Goal: Task Accomplishment & Management: Manage account settings

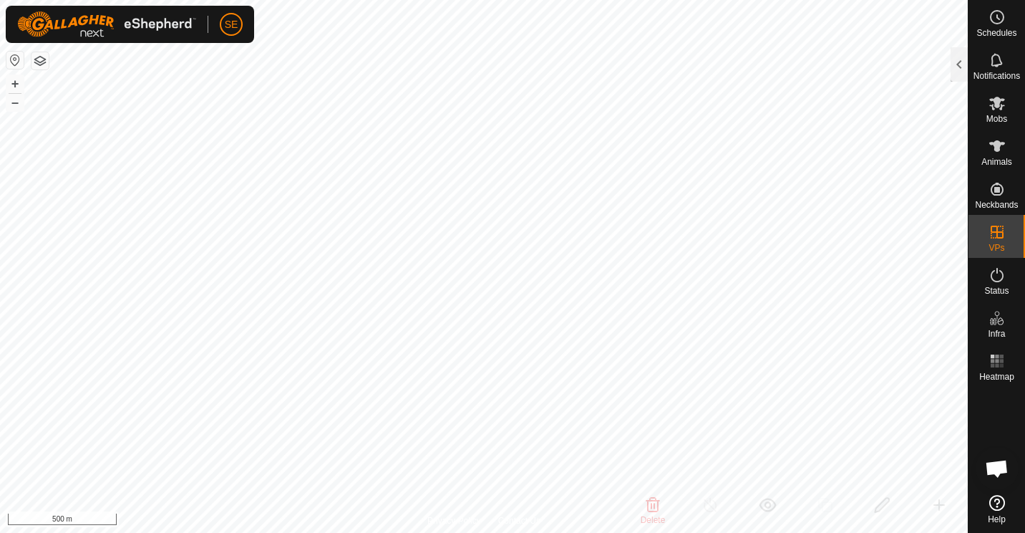
checkbox input "false"
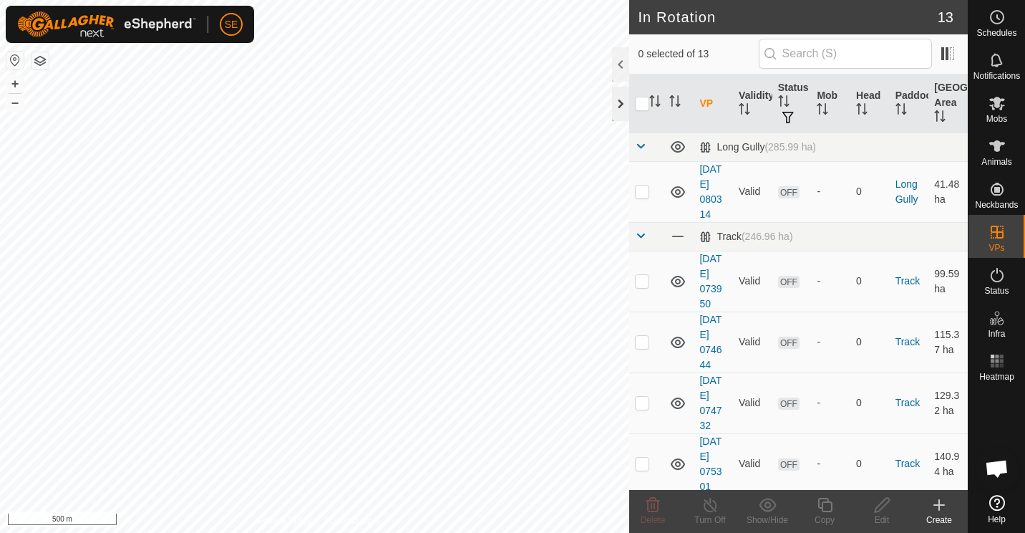
checkbox input "true"
click at [884, 513] on div "Edit" at bounding box center [882, 519] width 57 height 13
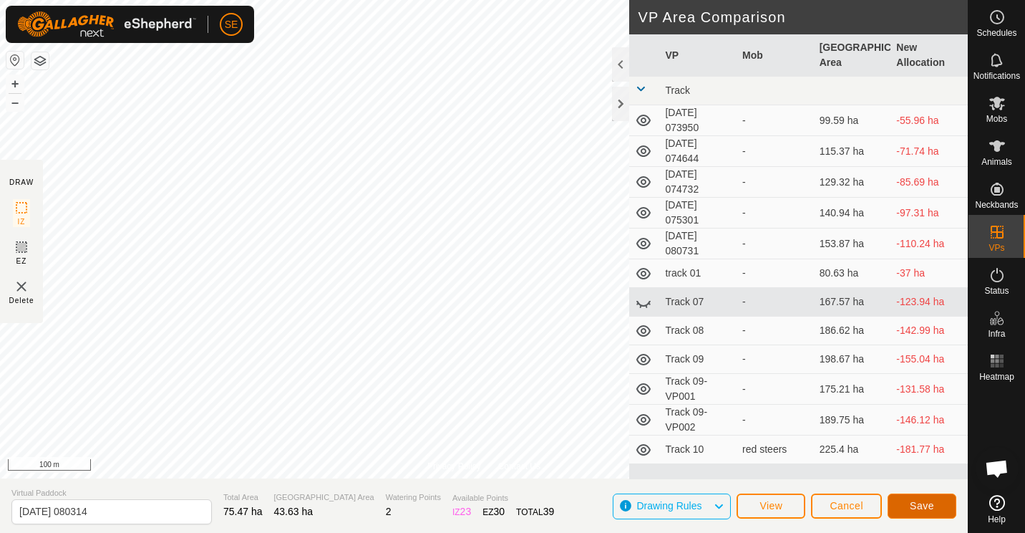
click at [923, 500] on span "Save" at bounding box center [922, 505] width 24 height 11
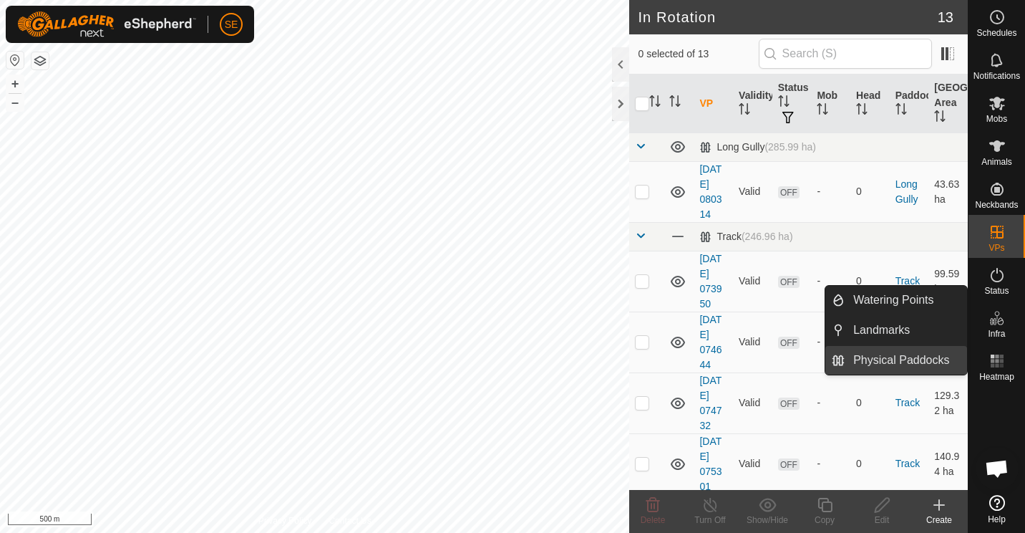
click at [911, 361] on link "Physical Paddocks" at bounding box center [906, 360] width 122 height 29
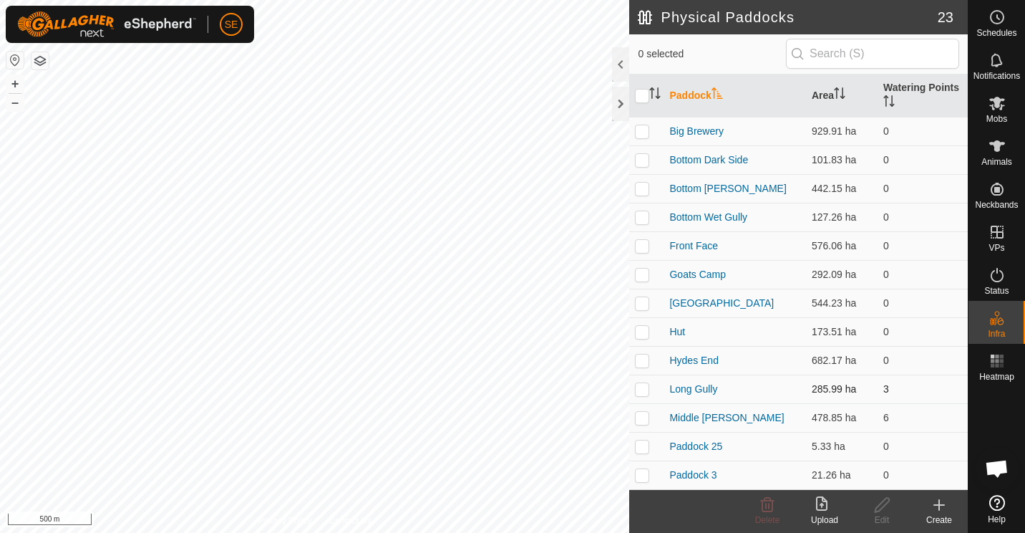
click at [641, 387] on p-checkbox at bounding box center [642, 388] width 14 height 11
checkbox input "true"
click at [879, 509] on icon at bounding box center [882, 505] width 14 height 14
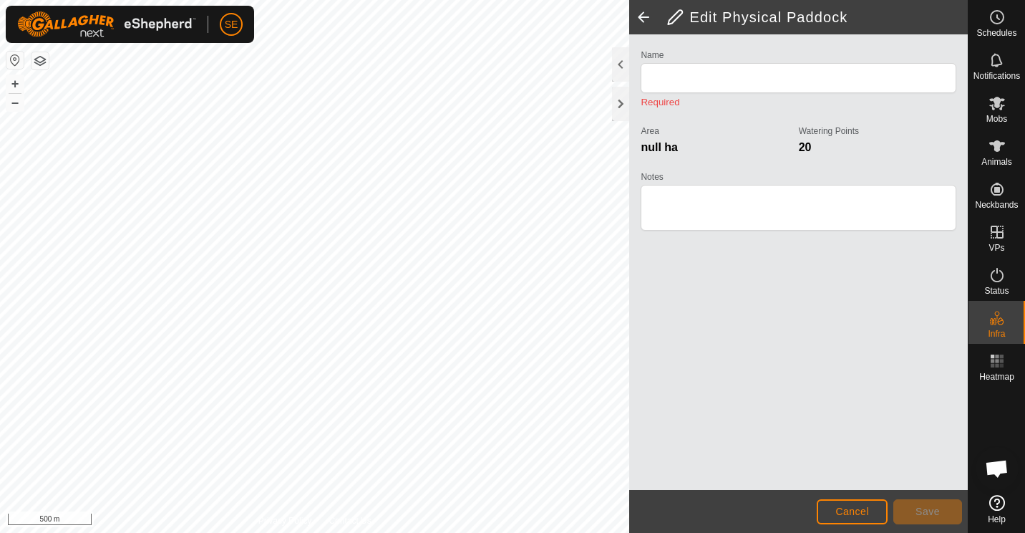
type input "Long Gully"
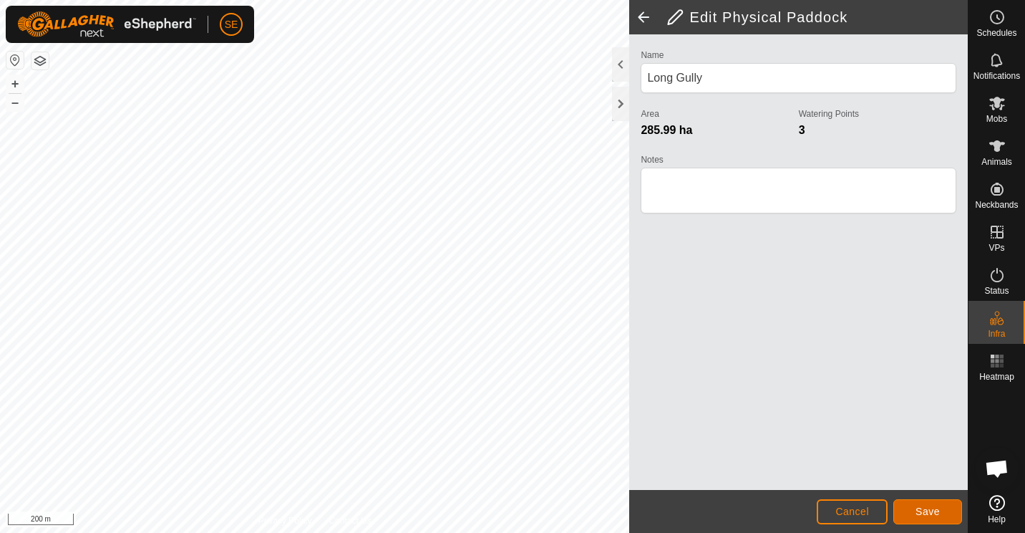
click at [929, 510] on span "Save" at bounding box center [928, 511] width 24 height 11
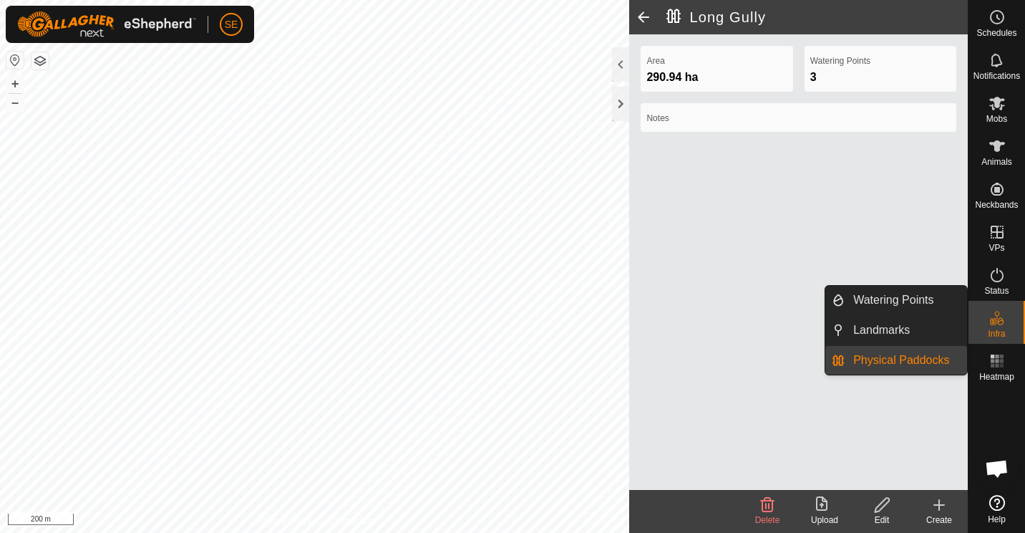
drag, startPoint x: 962, startPoint y: 343, endPoint x: 921, endPoint y: 355, distance: 42.6
click at [921, 355] on link "Physical Paddocks" at bounding box center [906, 360] width 122 height 29
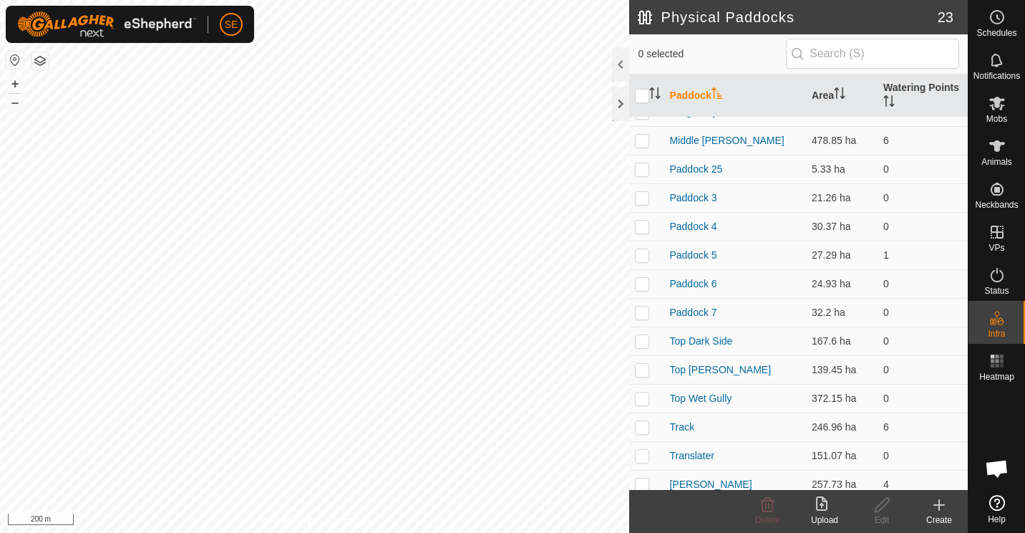
scroll to position [286, 0]
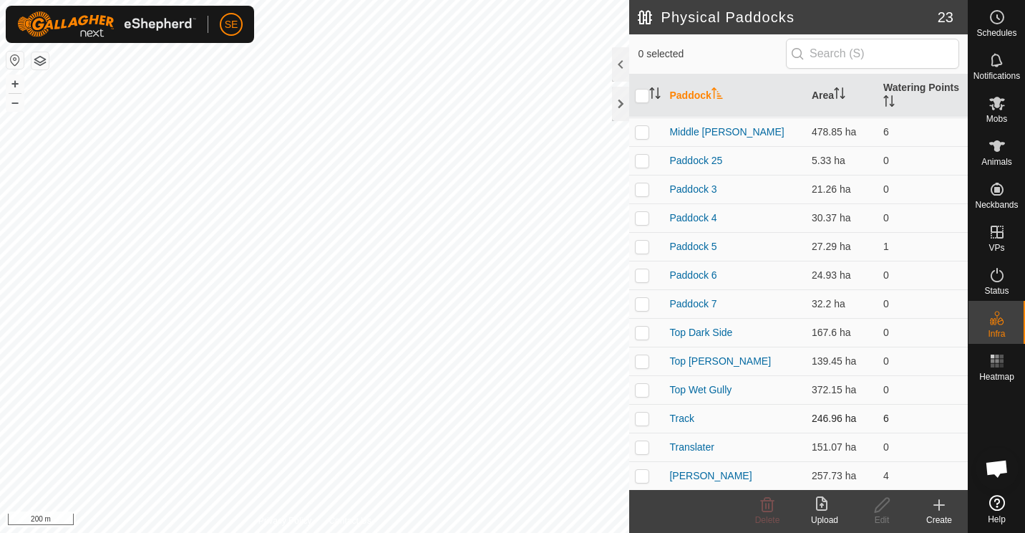
click at [642, 413] on p-checkbox at bounding box center [642, 417] width 14 height 11
checkbox input "true"
click at [882, 509] on icon at bounding box center [883, 504] width 18 height 17
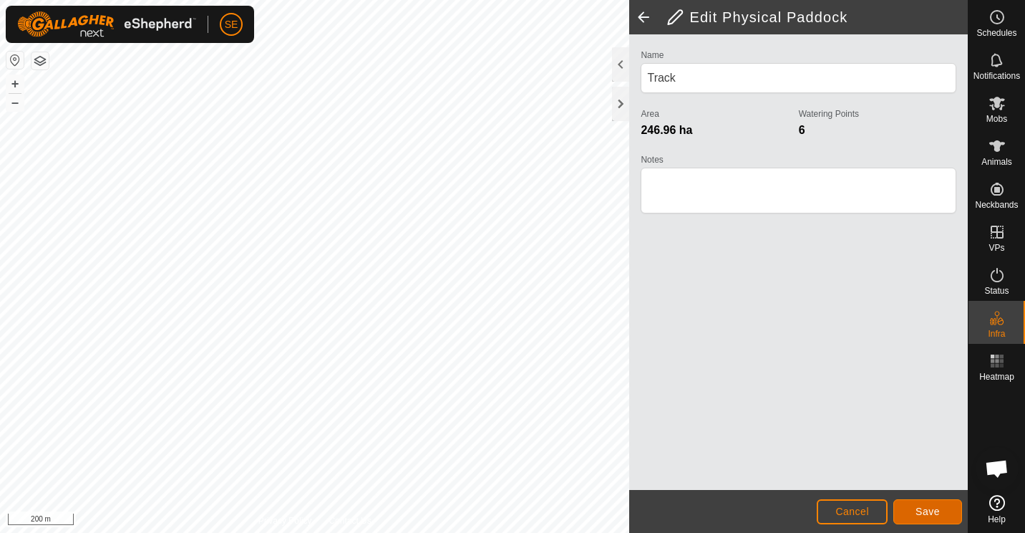
click at [930, 508] on span "Save" at bounding box center [928, 511] width 24 height 11
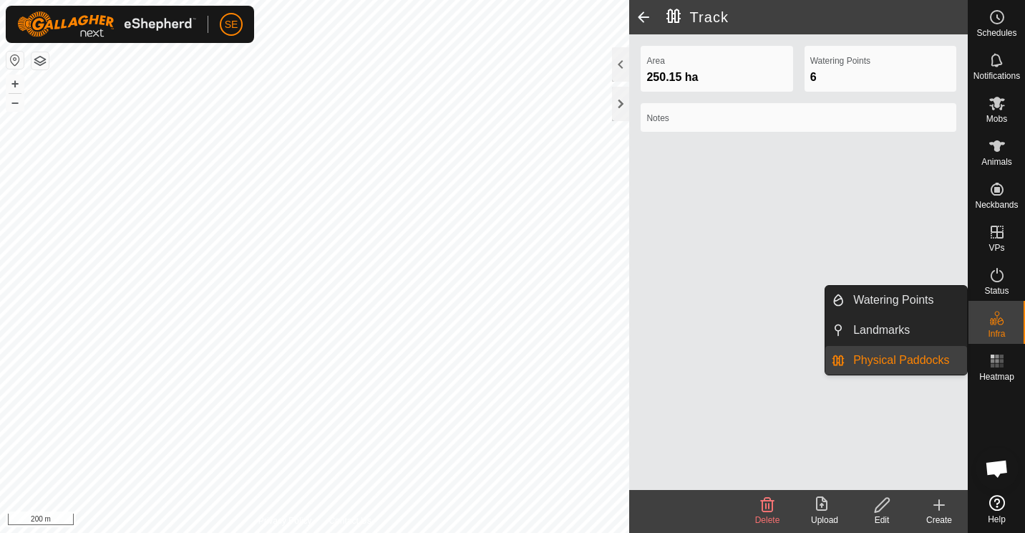
click at [990, 329] on span "Infra" at bounding box center [996, 333] width 17 height 9
click at [913, 363] on link "Physical Paddocks" at bounding box center [906, 360] width 122 height 29
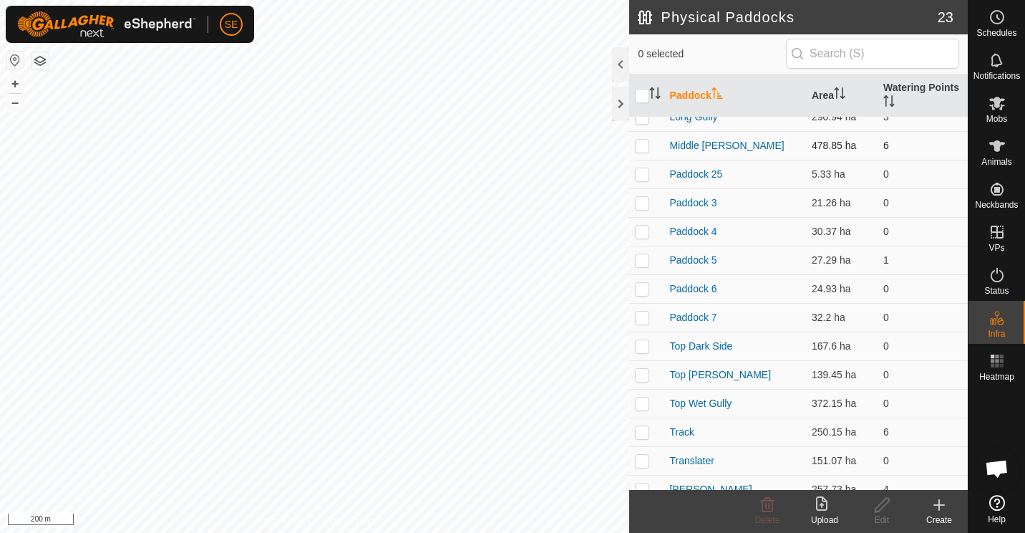
scroll to position [286, 0]
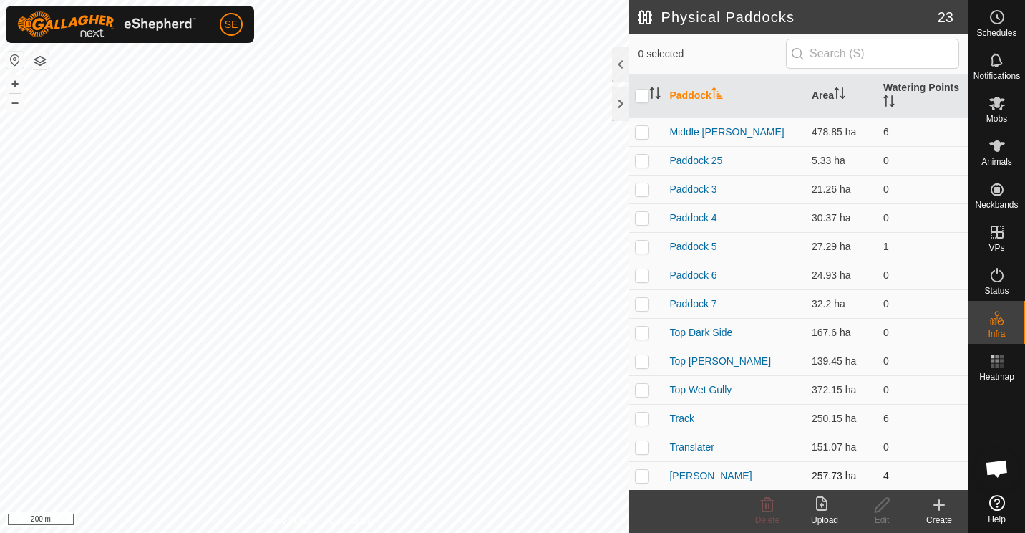
click at [639, 475] on p-checkbox at bounding box center [642, 475] width 14 height 11
checkbox input "true"
click at [886, 504] on icon at bounding box center [882, 505] width 14 height 14
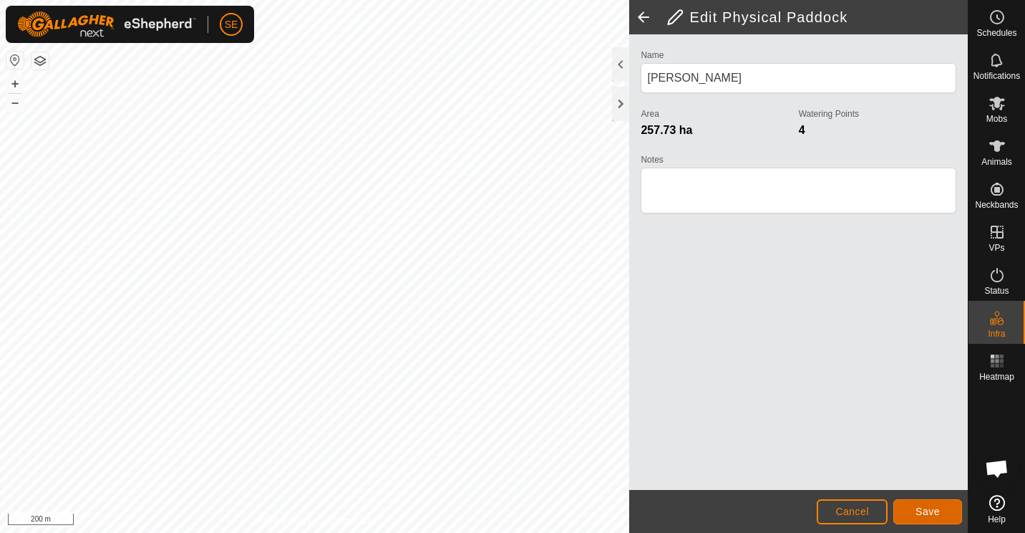
click at [929, 511] on span "Save" at bounding box center [928, 511] width 24 height 11
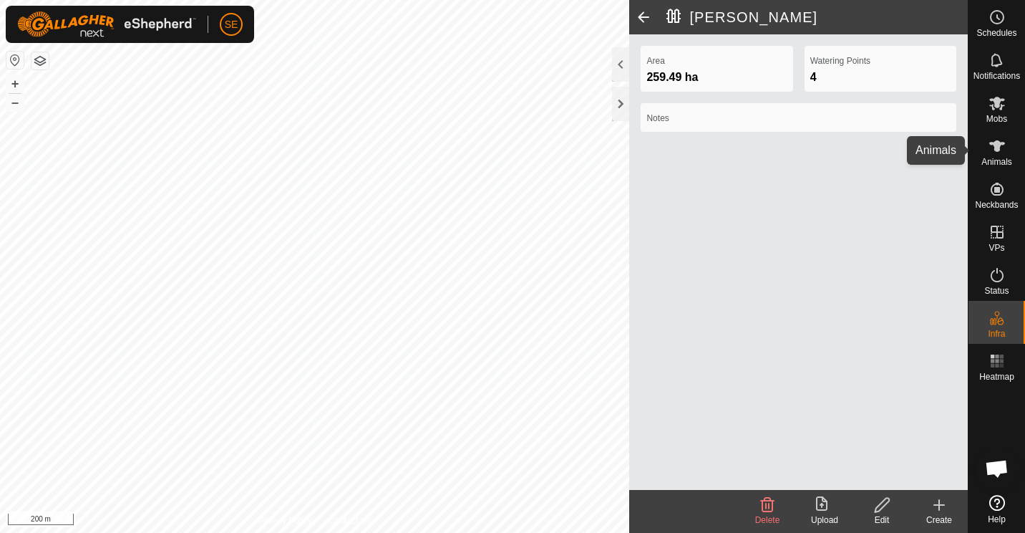
click at [998, 150] on icon at bounding box center [998, 145] width 16 height 11
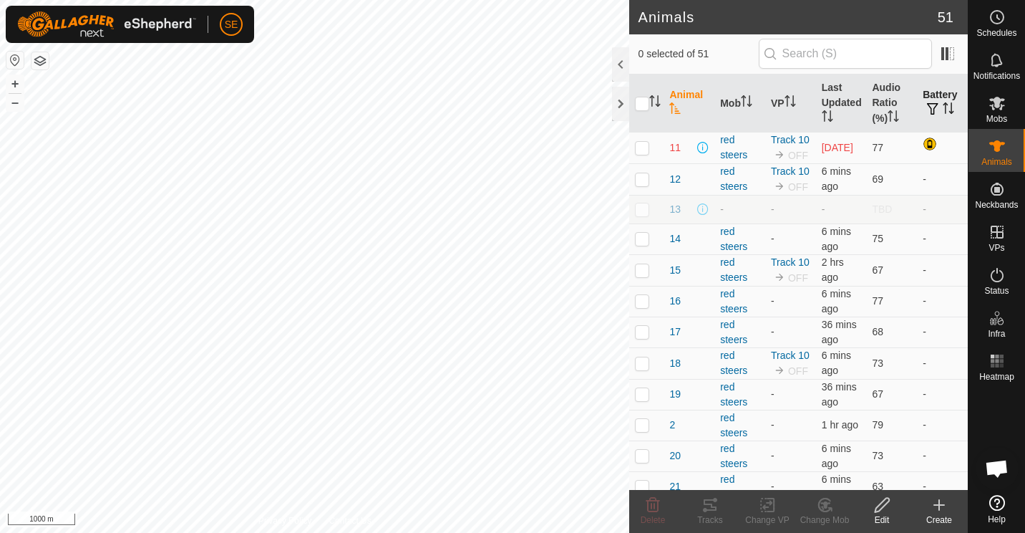
click at [945, 105] on icon "Activate to sort" at bounding box center [945, 107] width 1 height 11
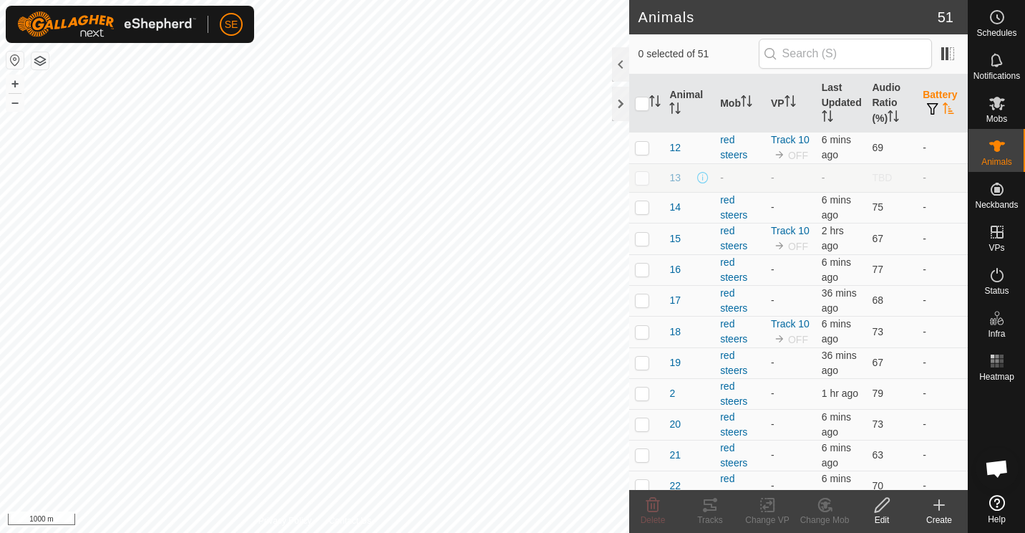
click at [943, 105] on icon "Activate to sort" at bounding box center [948, 107] width 11 height 11
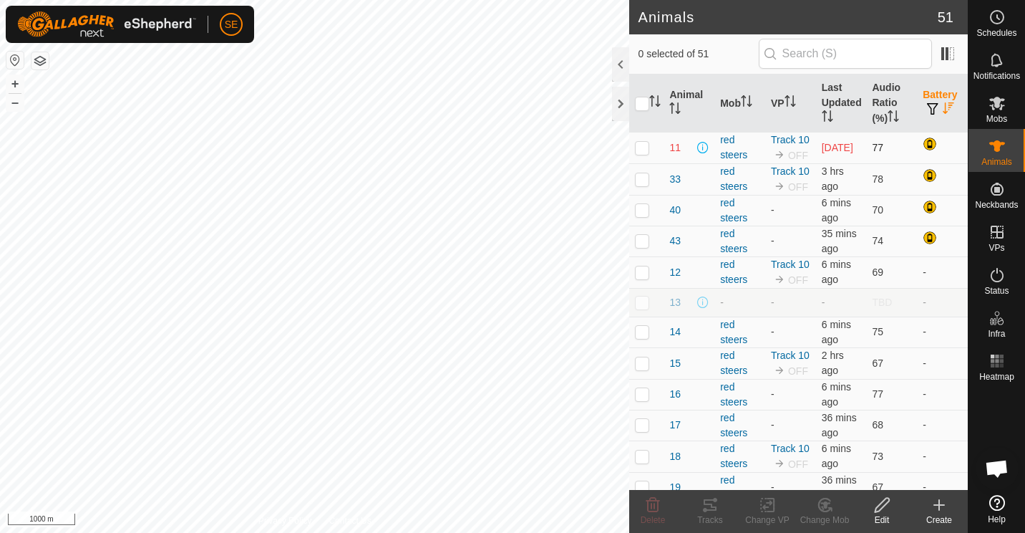
click at [643, 153] on p-checkbox at bounding box center [642, 147] width 14 height 11
checkbox input "false"
click at [883, 105] on th "Audio Ratio (%)" at bounding box center [891, 103] width 51 height 58
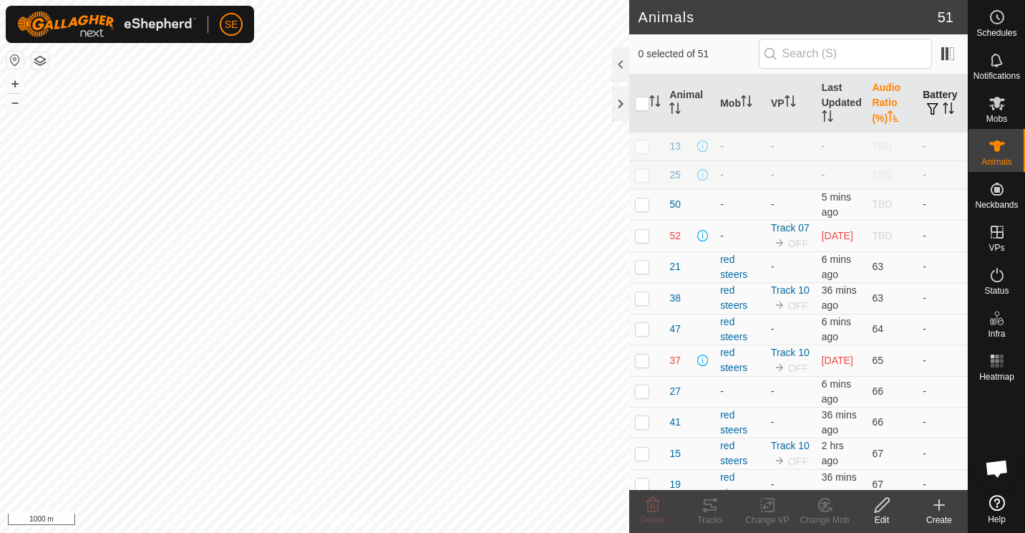
click at [883, 105] on th "Audio Ratio (%)" at bounding box center [891, 103] width 51 height 58
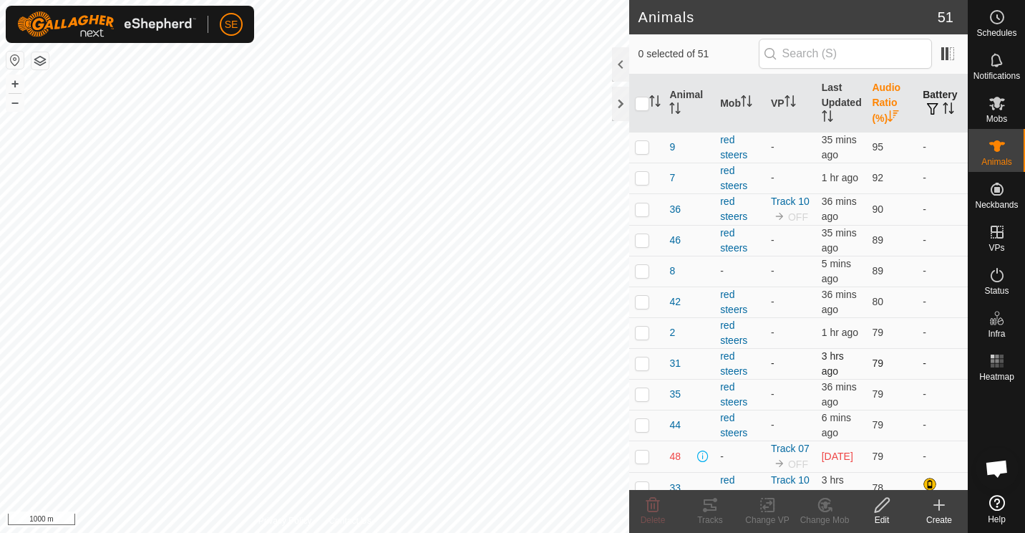
click at [872, 369] on span "79" at bounding box center [877, 362] width 11 height 11
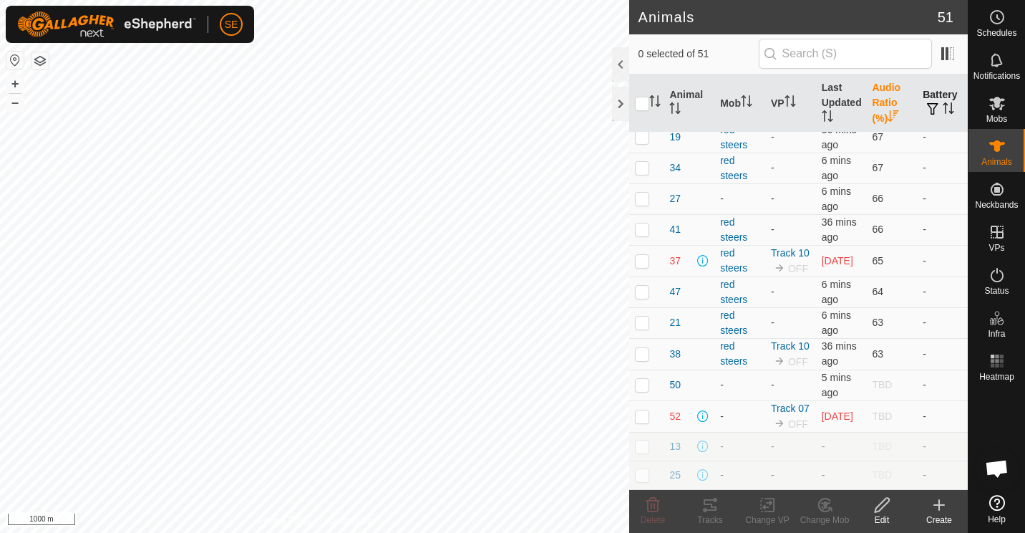
scroll to position [1394, 0]
click at [642, 422] on p-checkbox at bounding box center [642, 415] width 14 height 11
checkbox input "false"
click at [619, 103] on div at bounding box center [620, 104] width 17 height 34
